Goal: Information Seeking & Learning: Learn about a topic

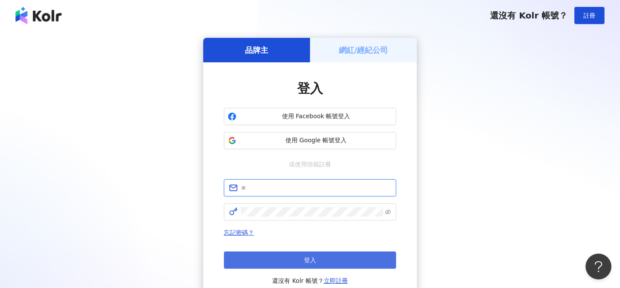
type input "**********"
click at [333, 262] on button "登入" at bounding box center [310, 260] width 172 height 17
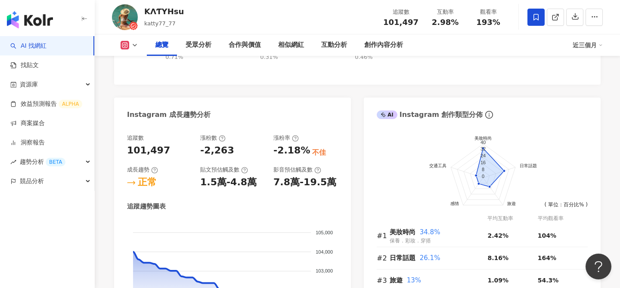
scroll to position [409, 0]
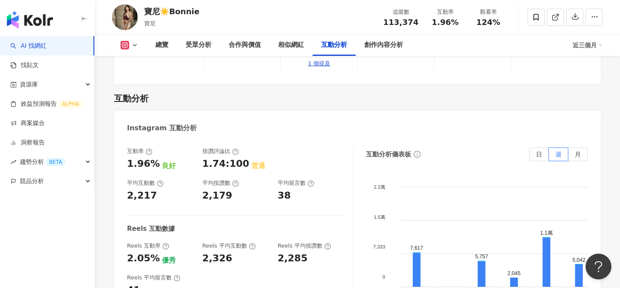
scroll to position [1769, 0]
click at [142, 252] on div "2.05%" at bounding box center [143, 258] width 33 height 13
click at [552, 22] on link at bounding box center [555, 17] width 17 height 17
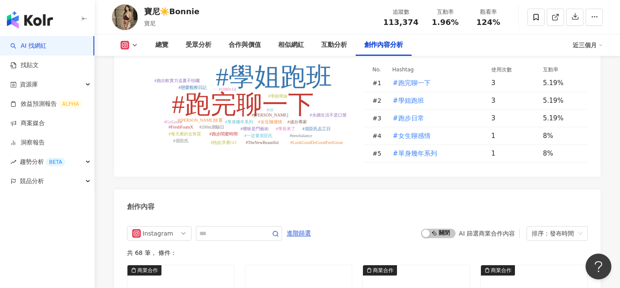
scroll to position [2542, 0]
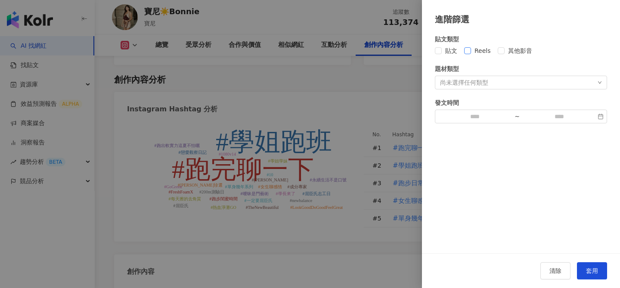
click at [479, 53] on span "Reels" at bounding box center [482, 50] width 23 height 9
click at [599, 269] on button "套用" at bounding box center [592, 271] width 30 height 17
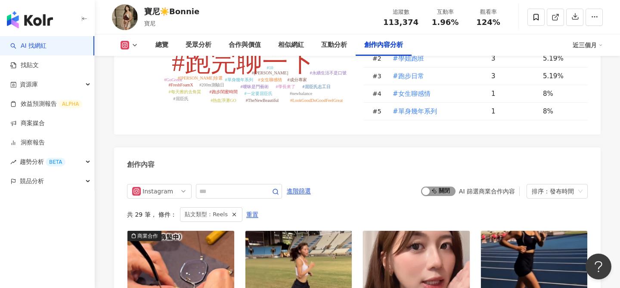
click at [447, 187] on span "啟動 關閉" at bounding box center [438, 191] width 34 height 9
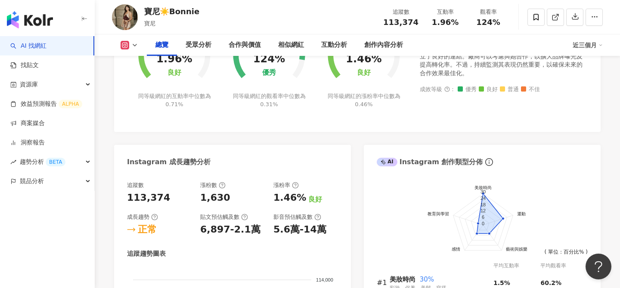
scroll to position [386, 0]
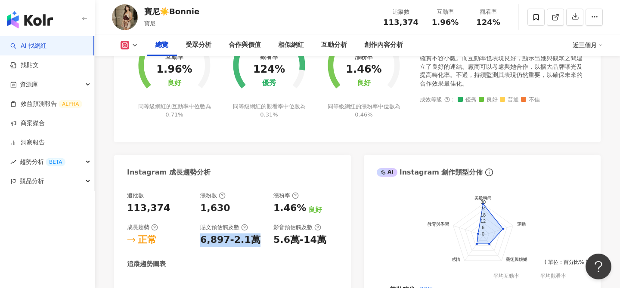
drag, startPoint x: 264, startPoint y: 242, endPoint x: 199, endPoint y: 240, distance: 65.0
click at [199, 240] on div "追蹤數 113,374 漲粉數 1,630 漲粉率 1.46% 良好 成長趨勢 正常 貼文預估觸及數 6,897-2.1萬 影音預估觸及數 5.6萬-14萬" at bounding box center [232, 219] width 211 height 55
click at [201, 240] on div "6,897-2.1萬" at bounding box center [230, 240] width 60 height 13
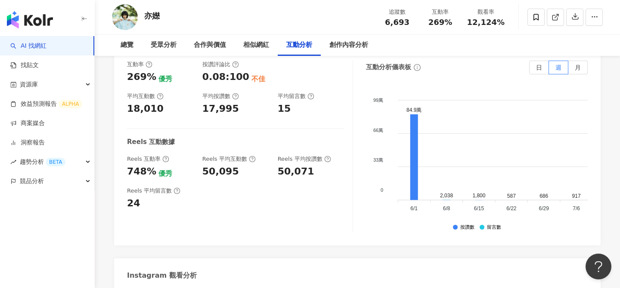
scroll to position [1668, 0]
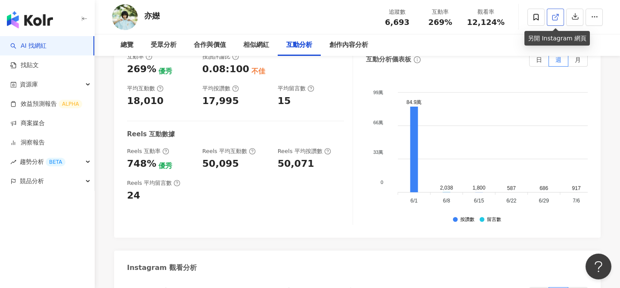
click at [551, 19] on link at bounding box center [555, 17] width 17 height 17
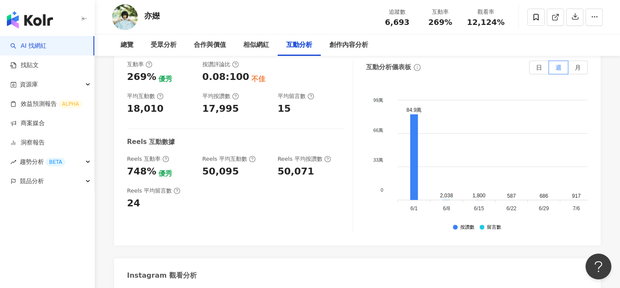
scroll to position [1661, 0]
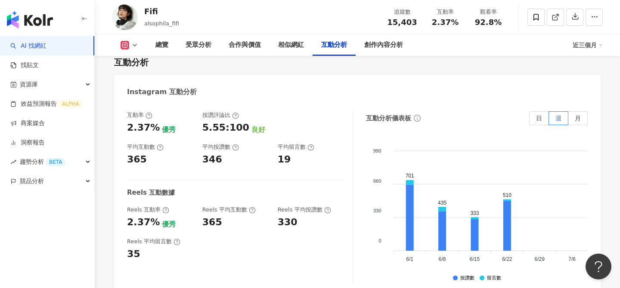
scroll to position [1764, 0]
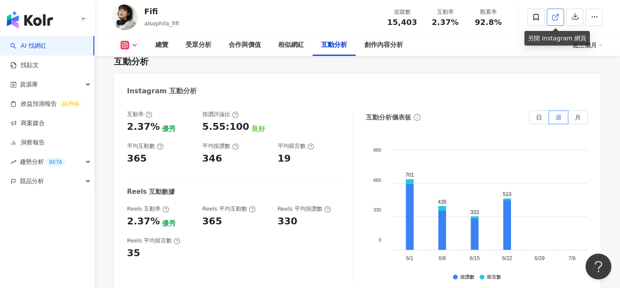
click at [557, 19] on icon at bounding box center [554, 17] width 5 height 5
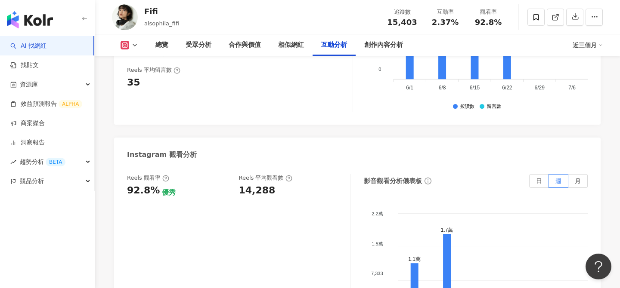
scroll to position [1936, 0]
click at [46, 49] on link "AI 找網紅" at bounding box center [28, 46] width 36 height 9
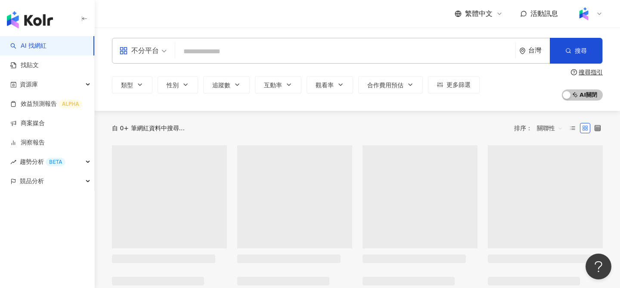
click at [199, 48] on input "search" at bounding box center [345, 51] width 333 height 16
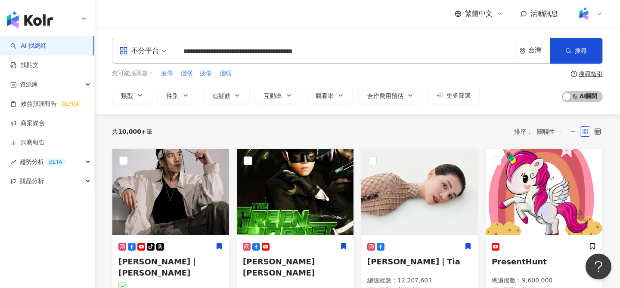
drag, startPoint x: 299, startPoint y: 51, endPoint x: 389, endPoint y: 55, distance: 89.6
click at [389, 55] on input "**********" at bounding box center [345, 51] width 333 height 16
type input "**********"
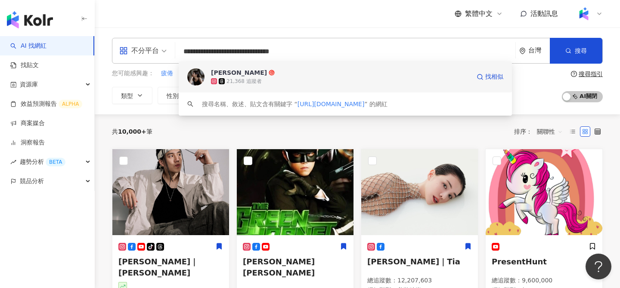
click at [302, 73] on span "Ellie" at bounding box center [340, 72] width 259 height 9
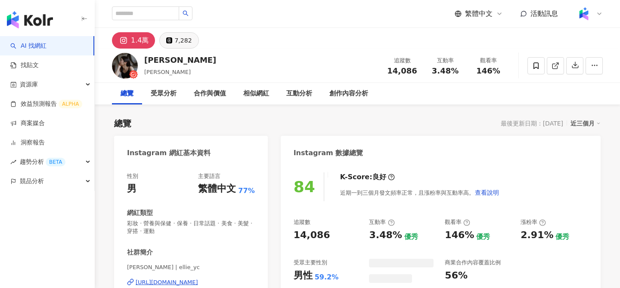
click at [169, 42] on icon at bounding box center [169, 40] width 6 height 6
click at [175, 37] on div "7,282" at bounding box center [182, 40] width 17 height 12
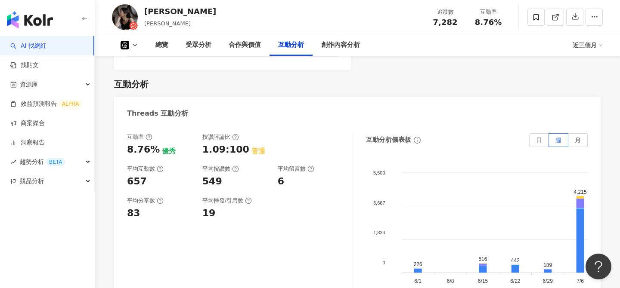
scroll to position [1063, 0]
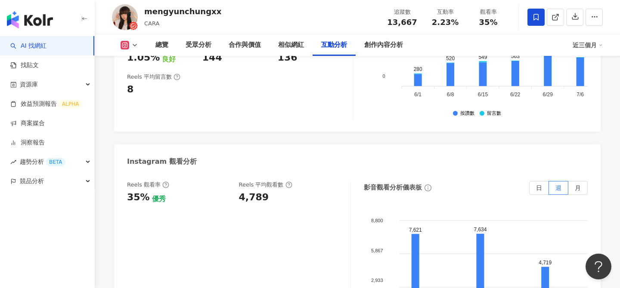
scroll to position [1902, 0]
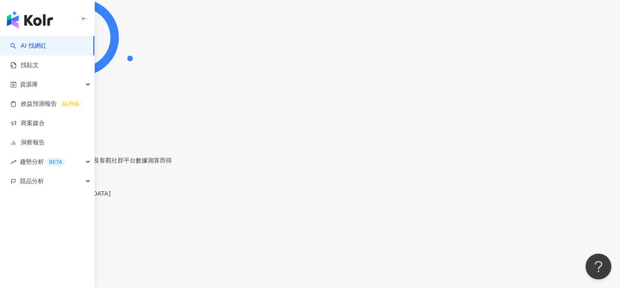
scroll to position [1841, 0]
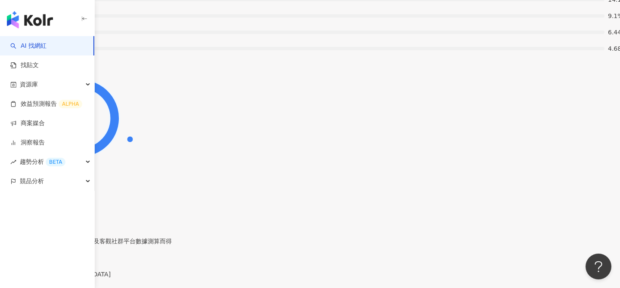
scroll to position [1726, 0]
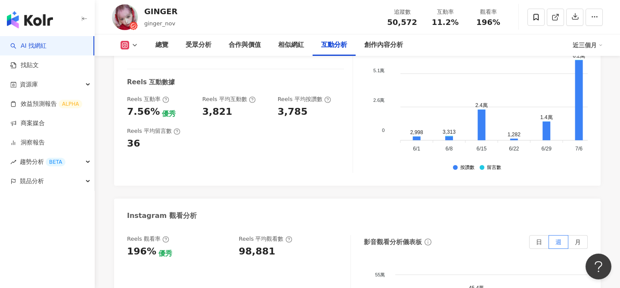
scroll to position [1899, 0]
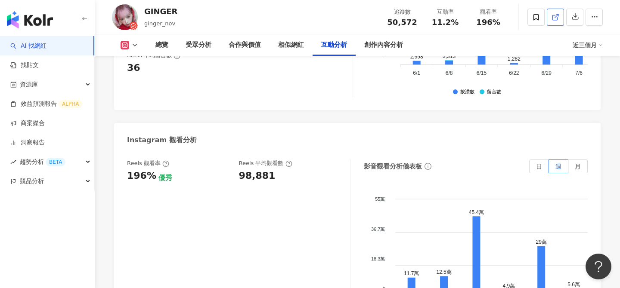
click at [555, 19] on icon at bounding box center [556, 17] width 8 height 8
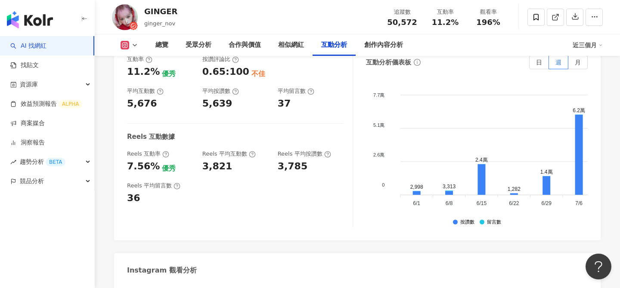
scroll to position [1770, 0]
